Goal: Navigation & Orientation: Find specific page/section

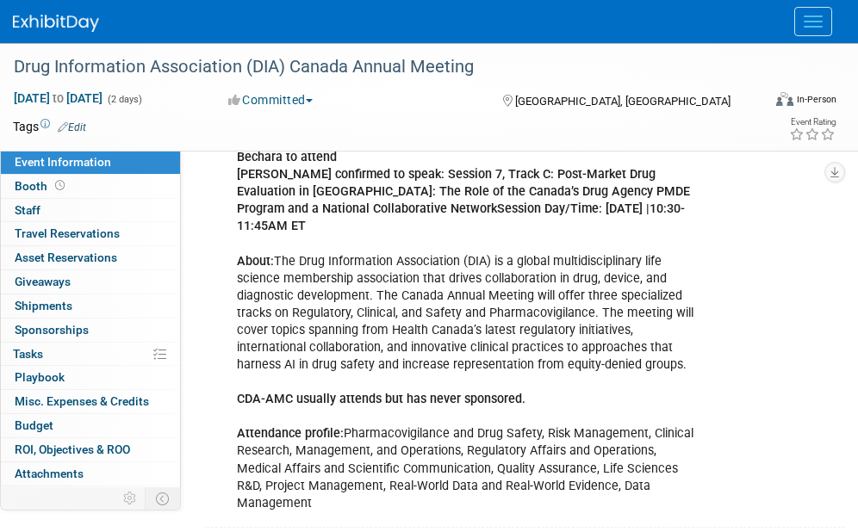
scroll to position [404, 0]
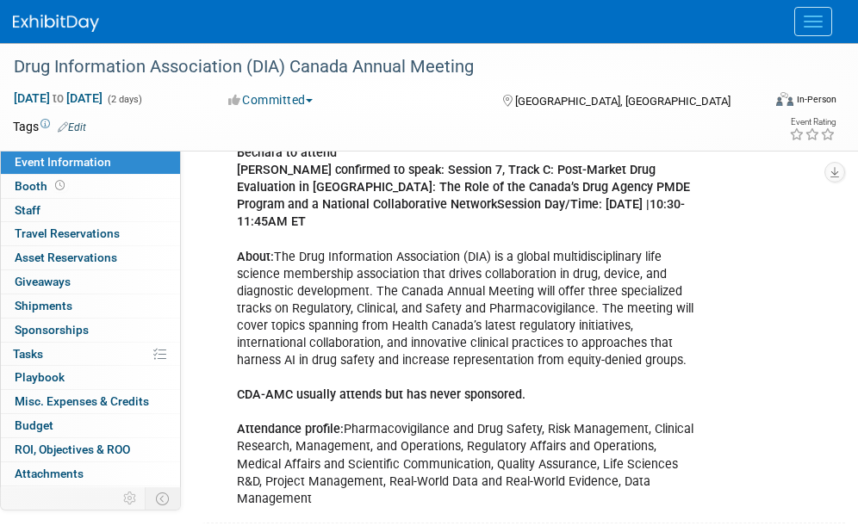
click at [0, 0] on link "Events" at bounding box center [0, 0] width 0 height 0
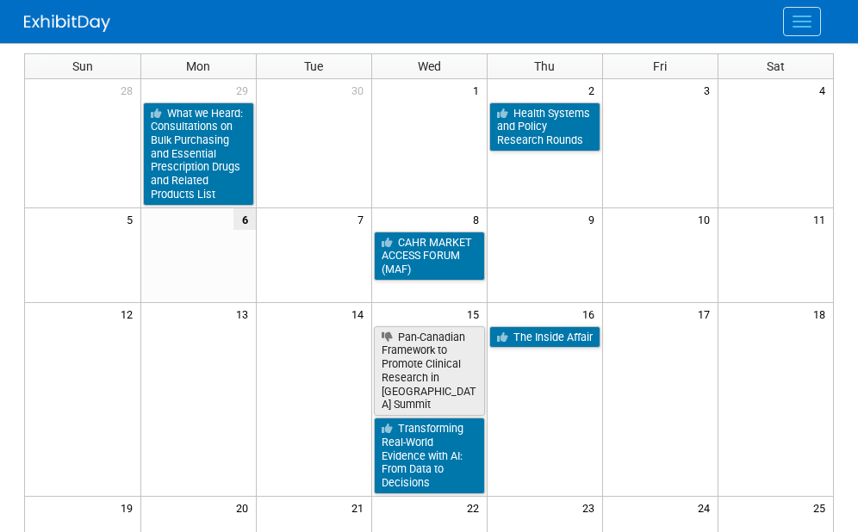
scroll to position [115, 0]
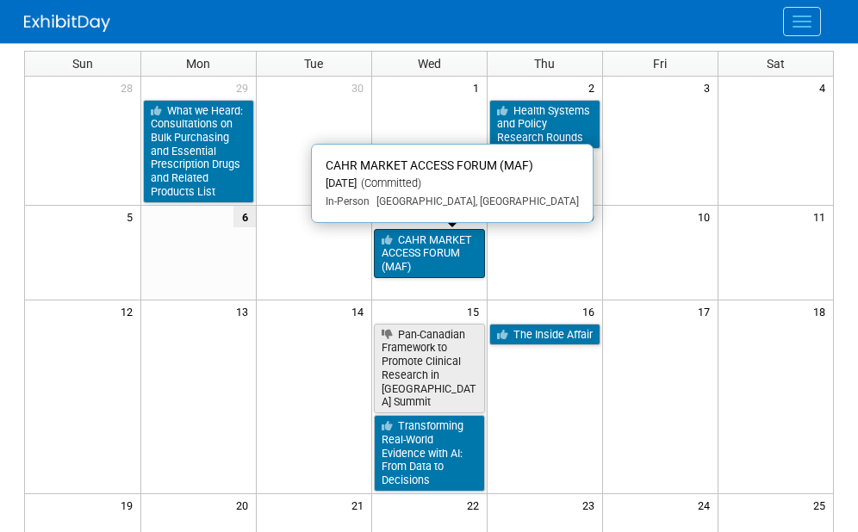
click at [404, 254] on link "CAHR MARKET ACCESS FORUM (MAF)" at bounding box center [429, 253] width 111 height 49
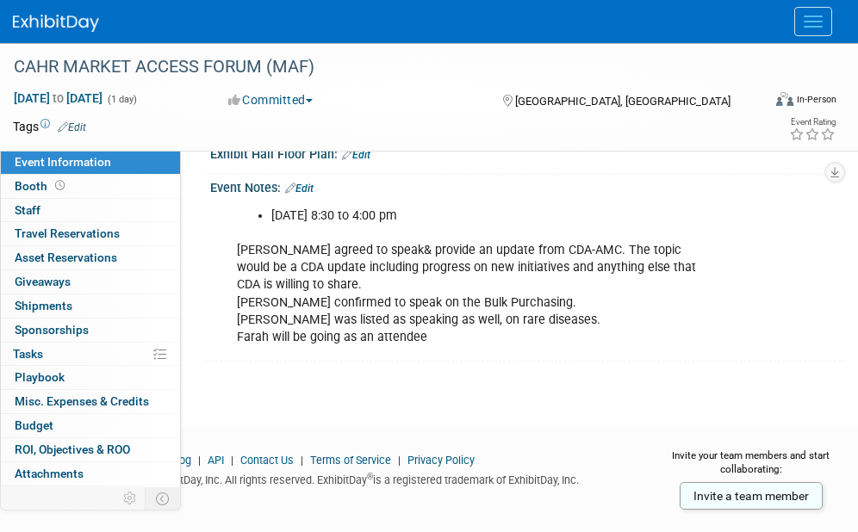
scroll to position [355, 0]
